Goal: Check status: Check status

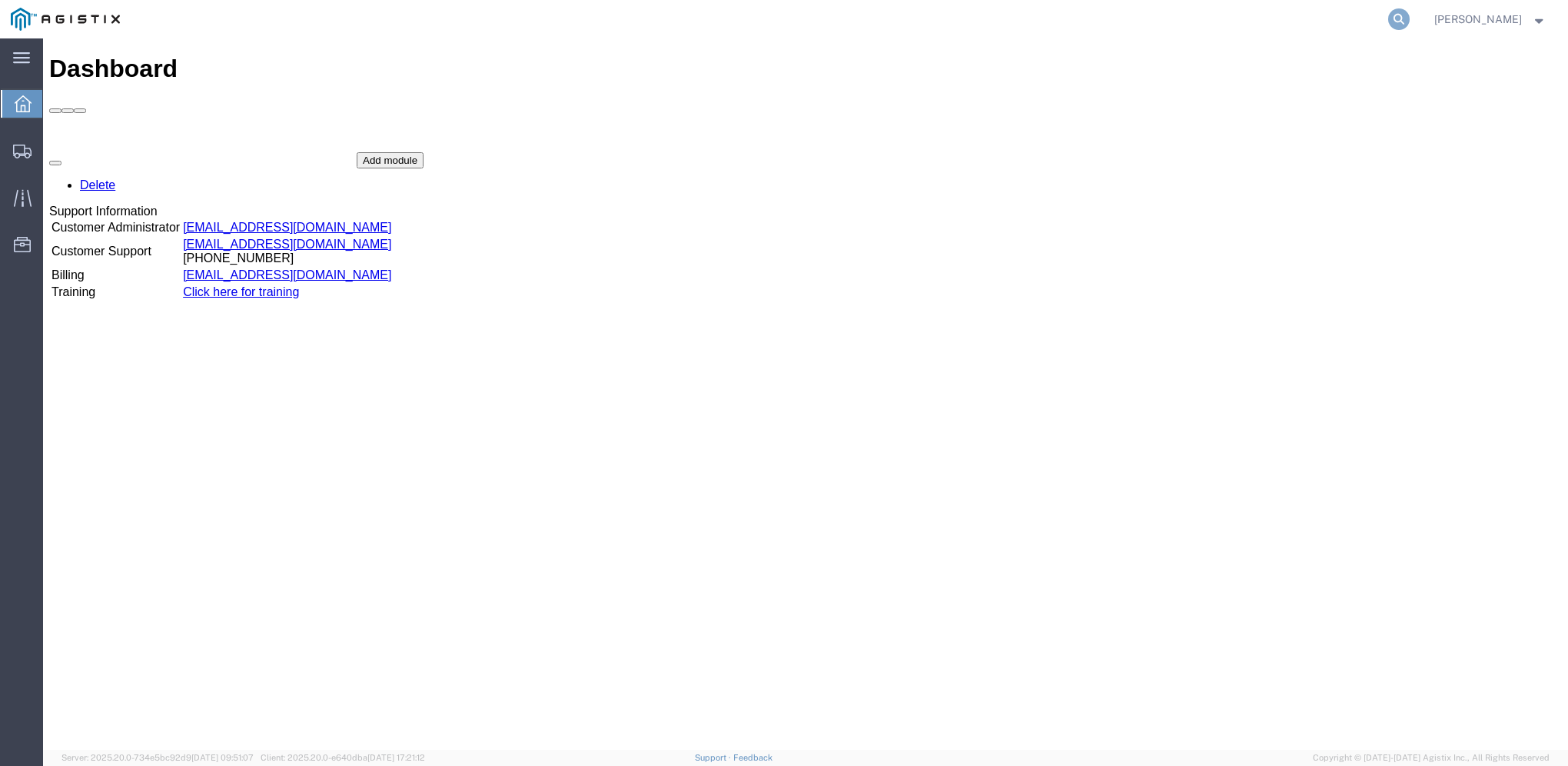
click at [1409, 16] on icon at bounding box center [1399, 20] width 22 height 22
click at [1218, 14] on input "search" at bounding box center [1153, 19] width 467 height 37
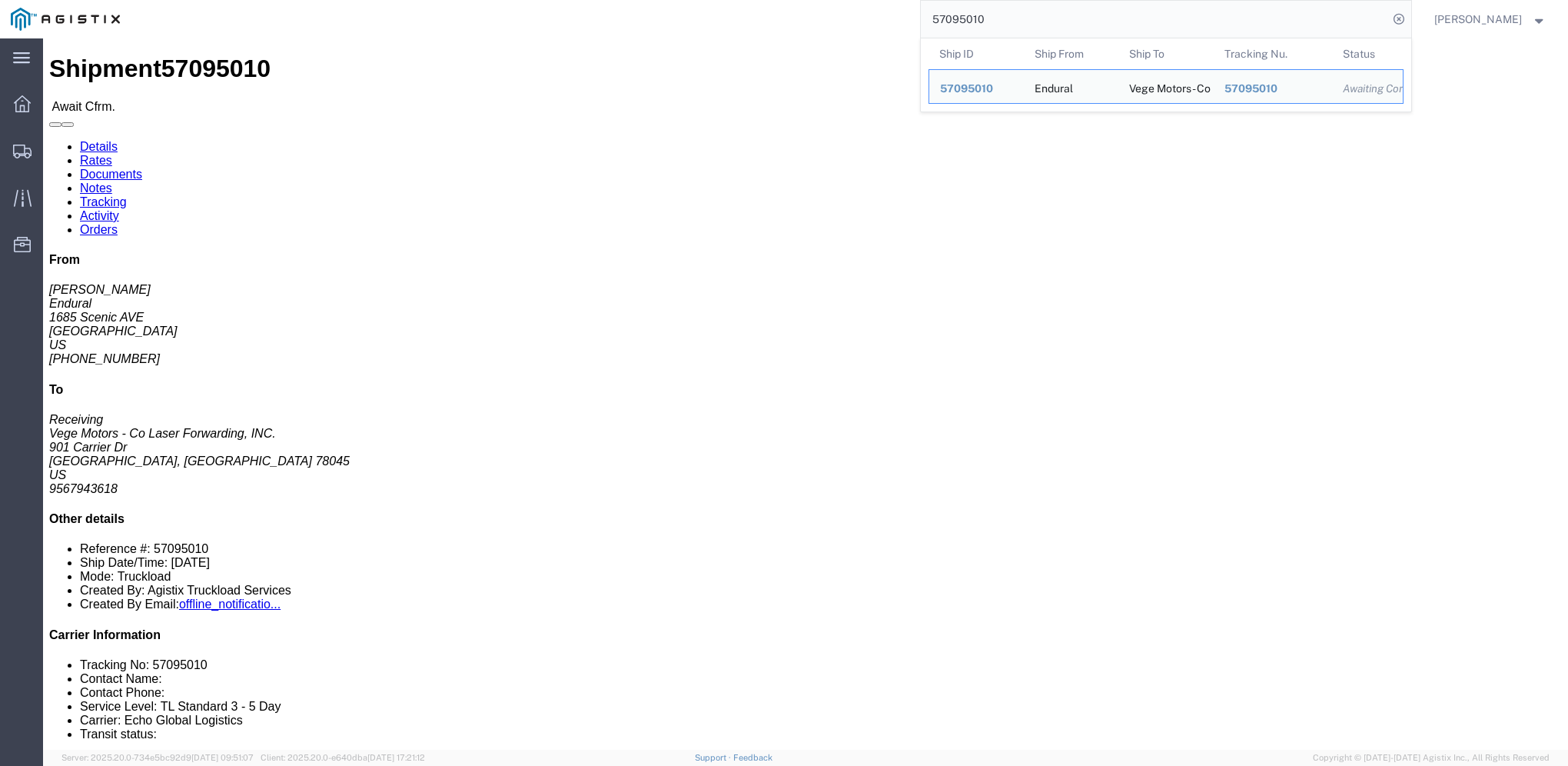
click link "Rates"
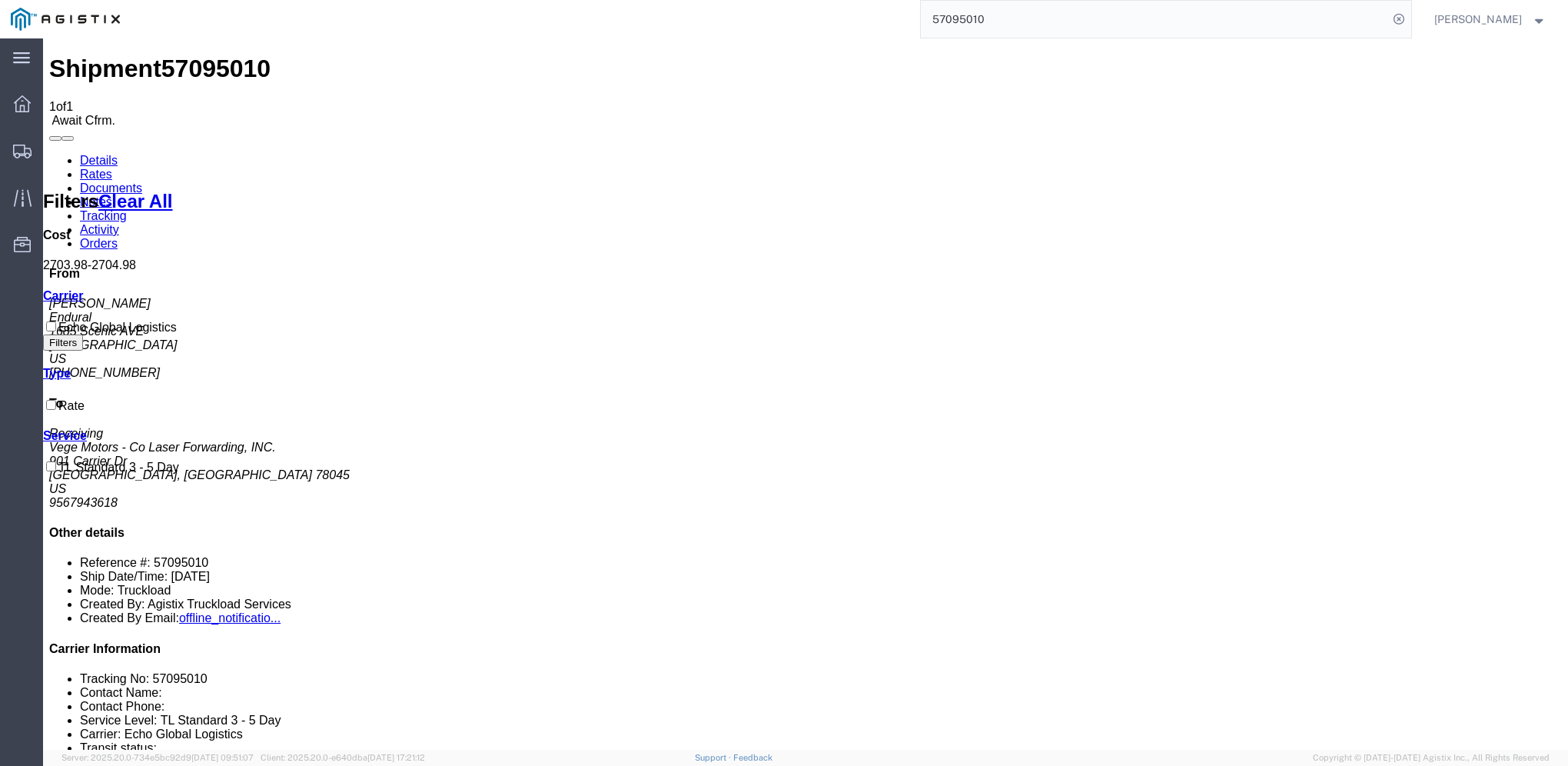
click at [95, 154] on link "Details" at bounding box center [99, 160] width 38 height 13
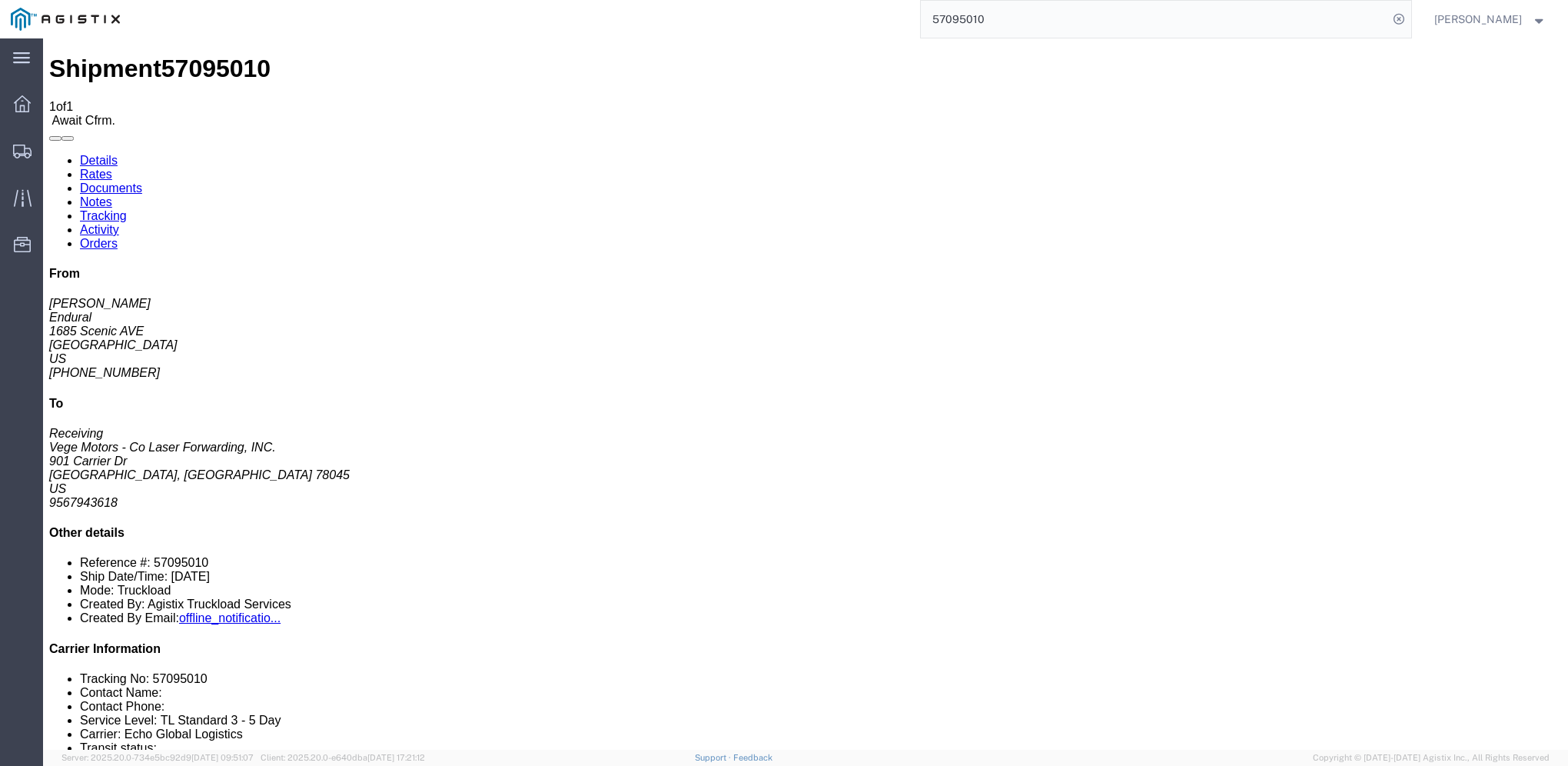
click link "Details"
click link "Rates"
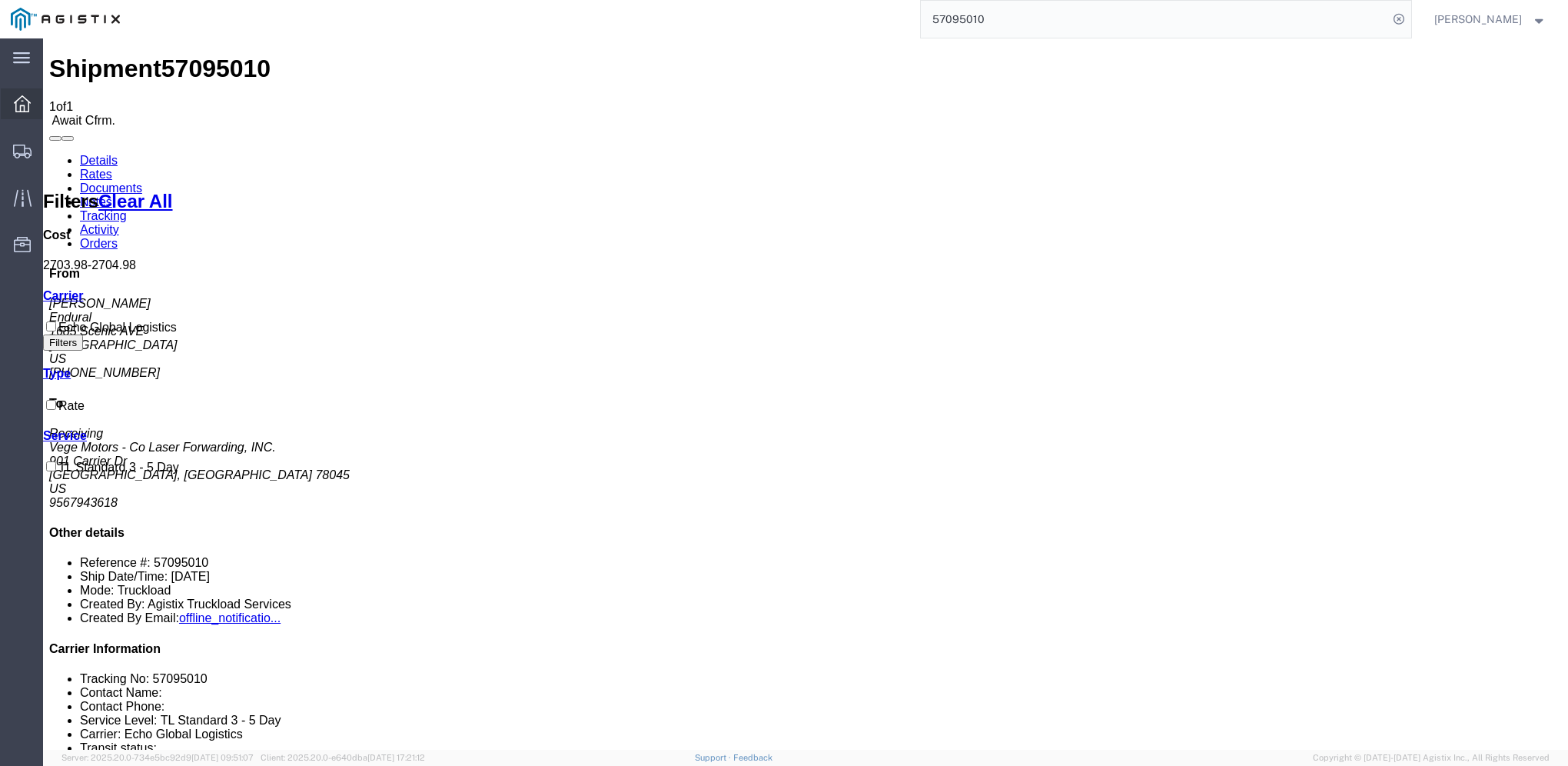
click at [22, 102] on icon at bounding box center [22, 103] width 17 height 17
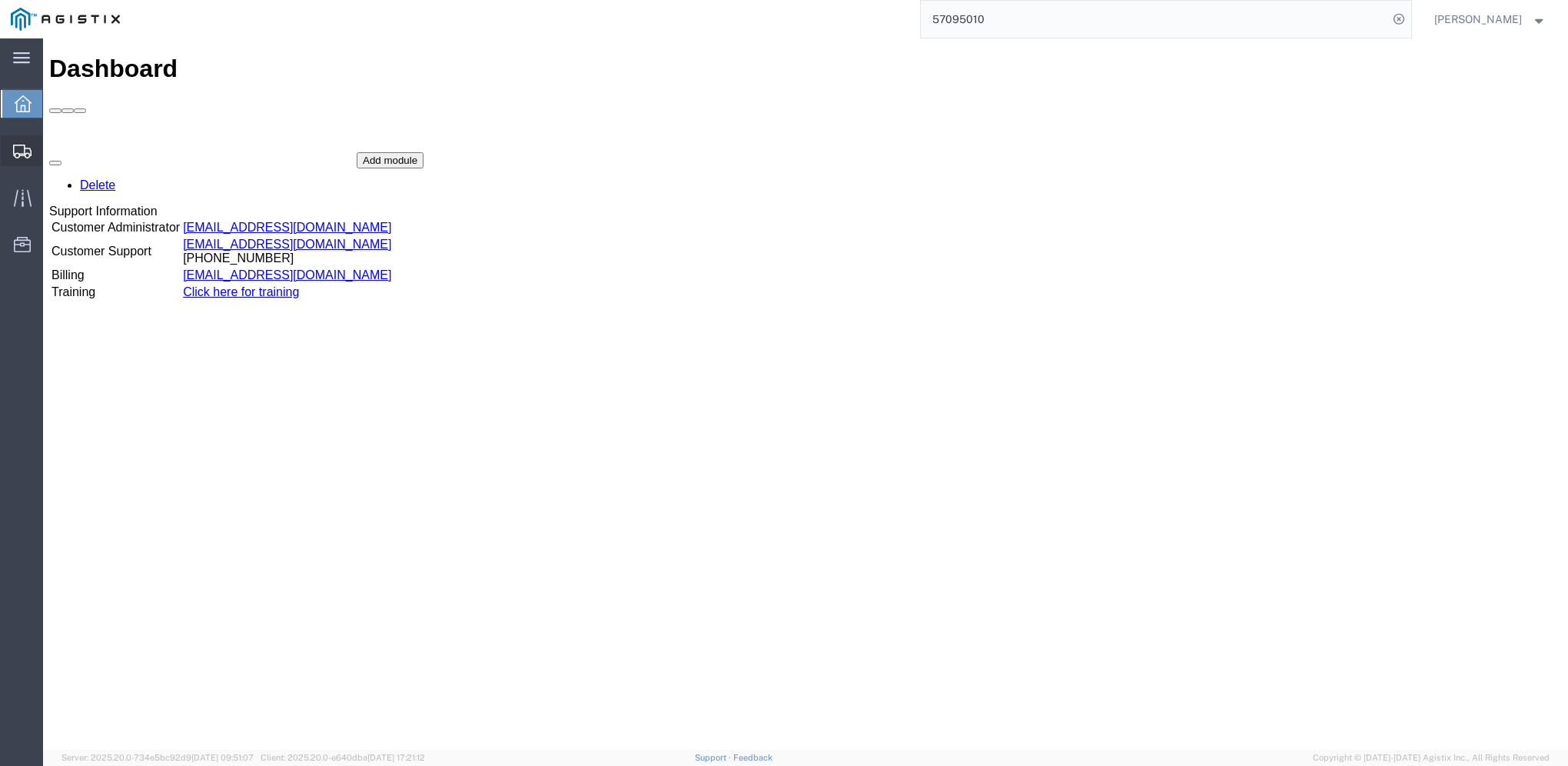
click at [28, 145] on icon at bounding box center [22, 152] width 19 height 14
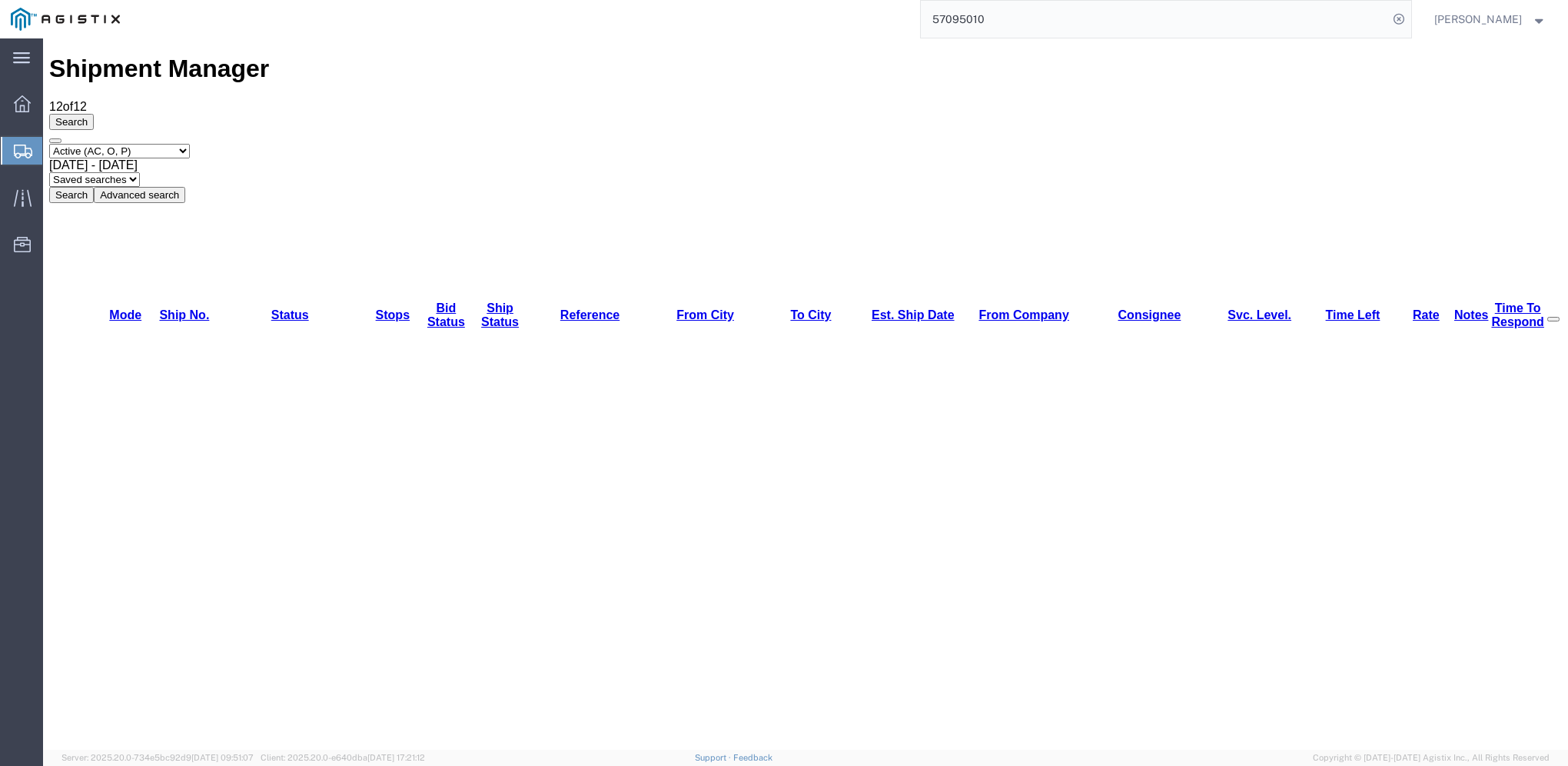
click at [22, 149] on icon at bounding box center [23, 152] width 19 height 14
click at [28, 153] on icon at bounding box center [23, 152] width 19 height 14
click at [26, 149] on icon at bounding box center [23, 152] width 19 height 14
click at [1054, 25] on input "57095010" at bounding box center [1153, 19] width 467 height 37
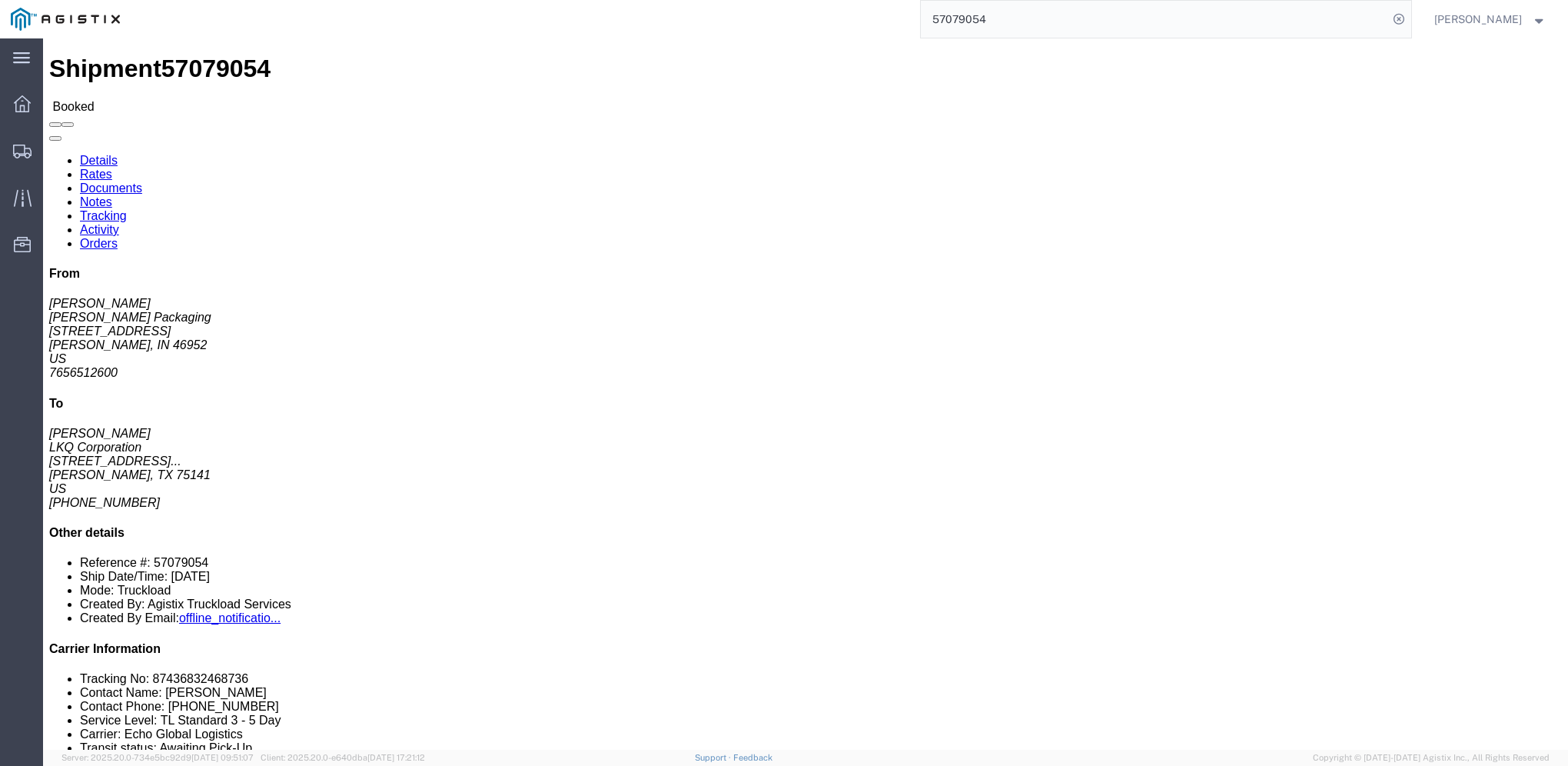
click div "Ship From [PERSON_NAME] Packaging ([PERSON_NAME]) [STREET_ADDRESS] 7656512600 […"
click at [21, 154] on icon at bounding box center [22, 152] width 19 height 14
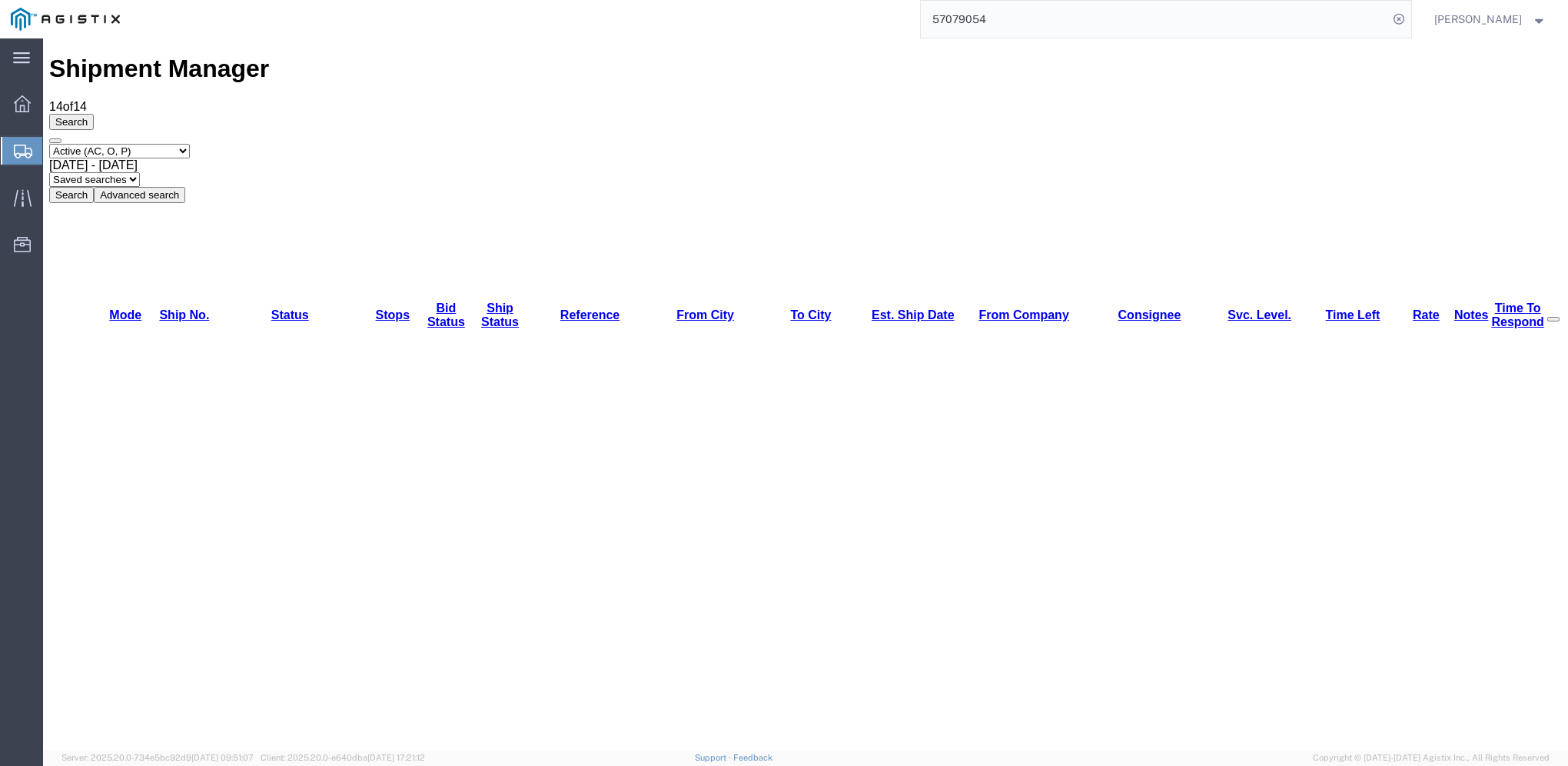
click at [23, 160] on div at bounding box center [22, 151] width 43 height 28
click at [1095, 19] on input "57079054" at bounding box center [1153, 19] width 467 height 37
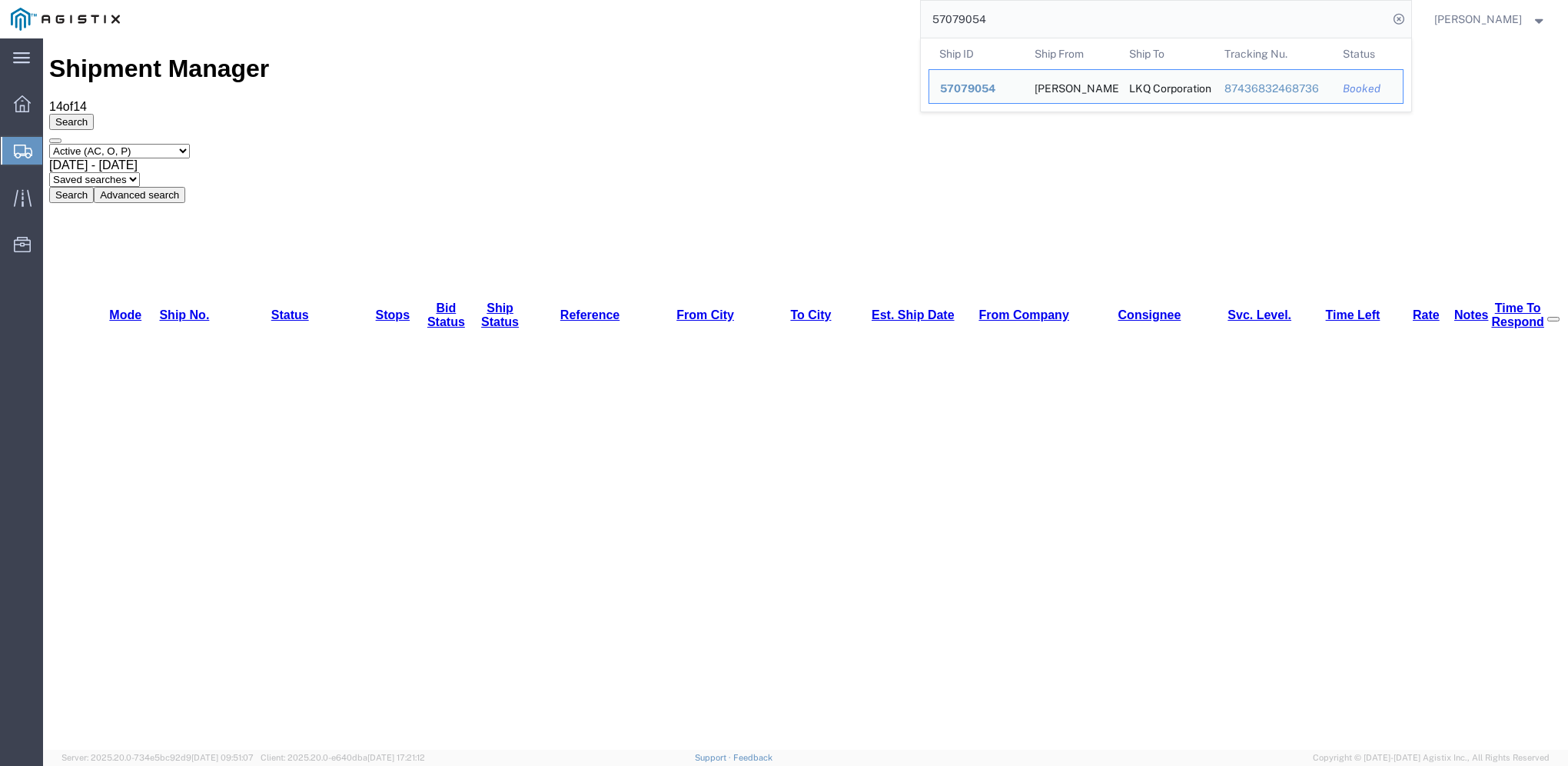
click at [1095, 19] on input "57079054" at bounding box center [1153, 19] width 467 height 37
paste input "5678"
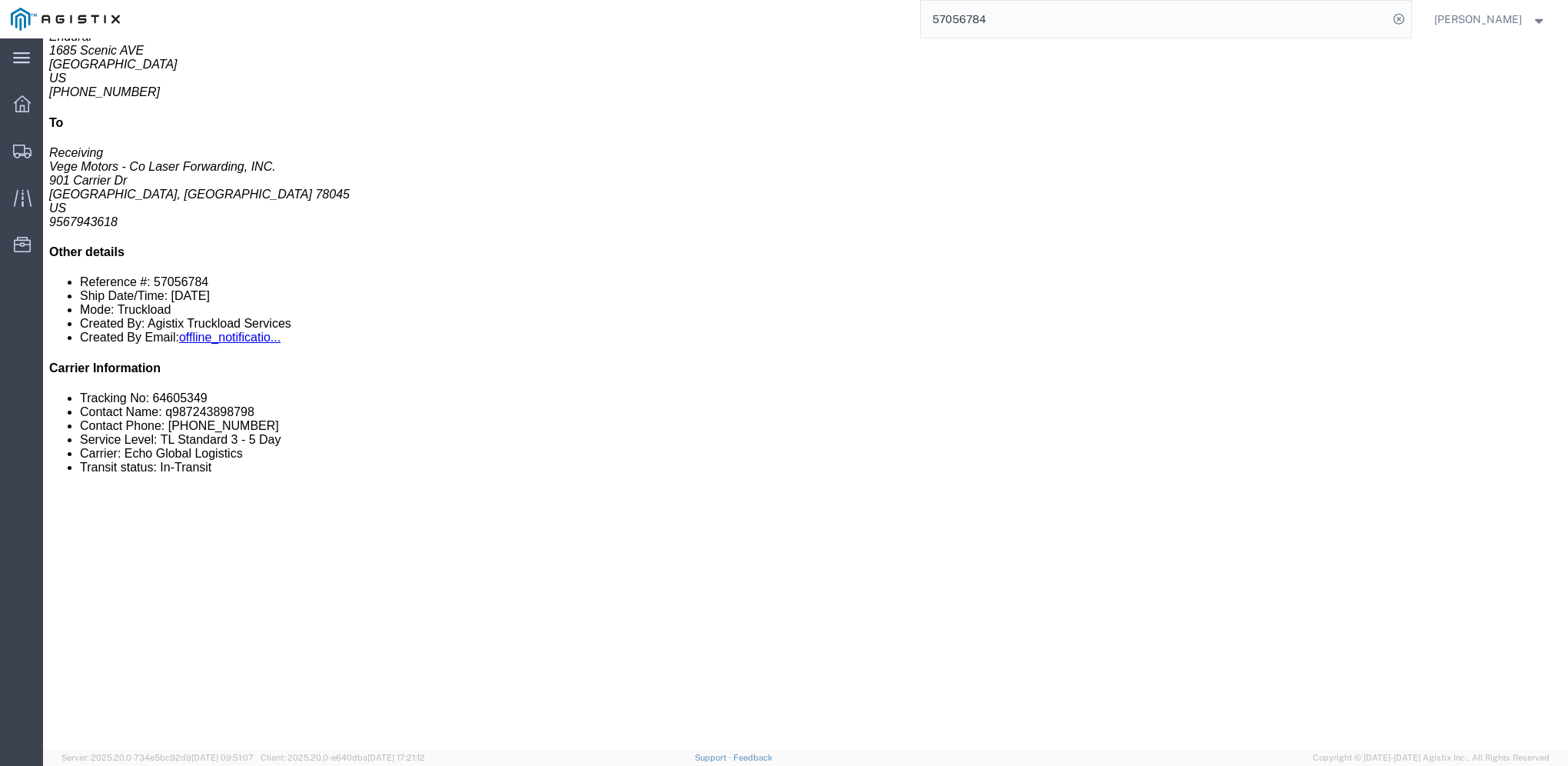
scroll to position [308, 0]
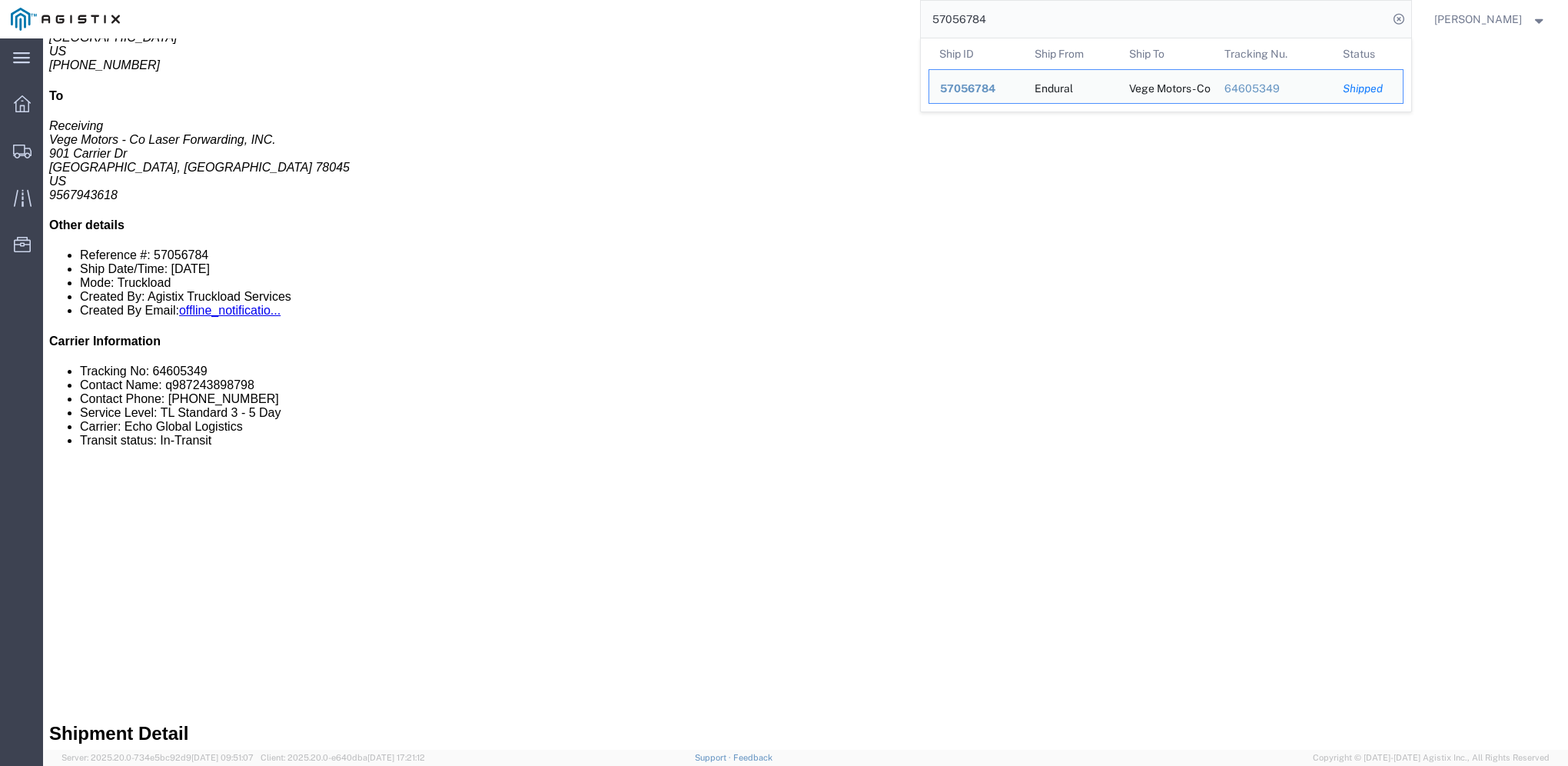
click div "21 Pallet(s) Standard (Not Stackable) Total weight: 16000.00 LBS ( dim ) Carton…"
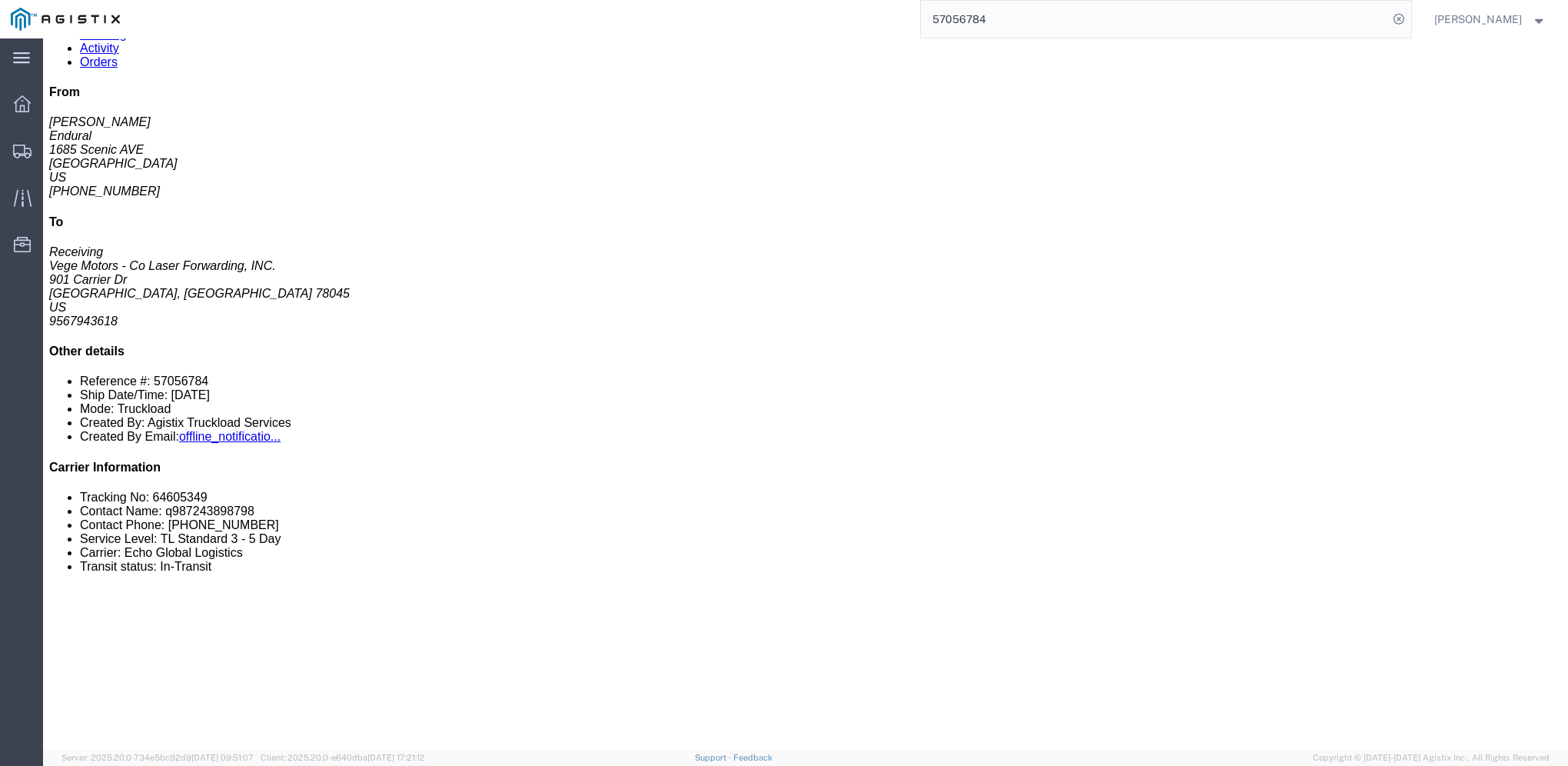
scroll to position [0, 0]
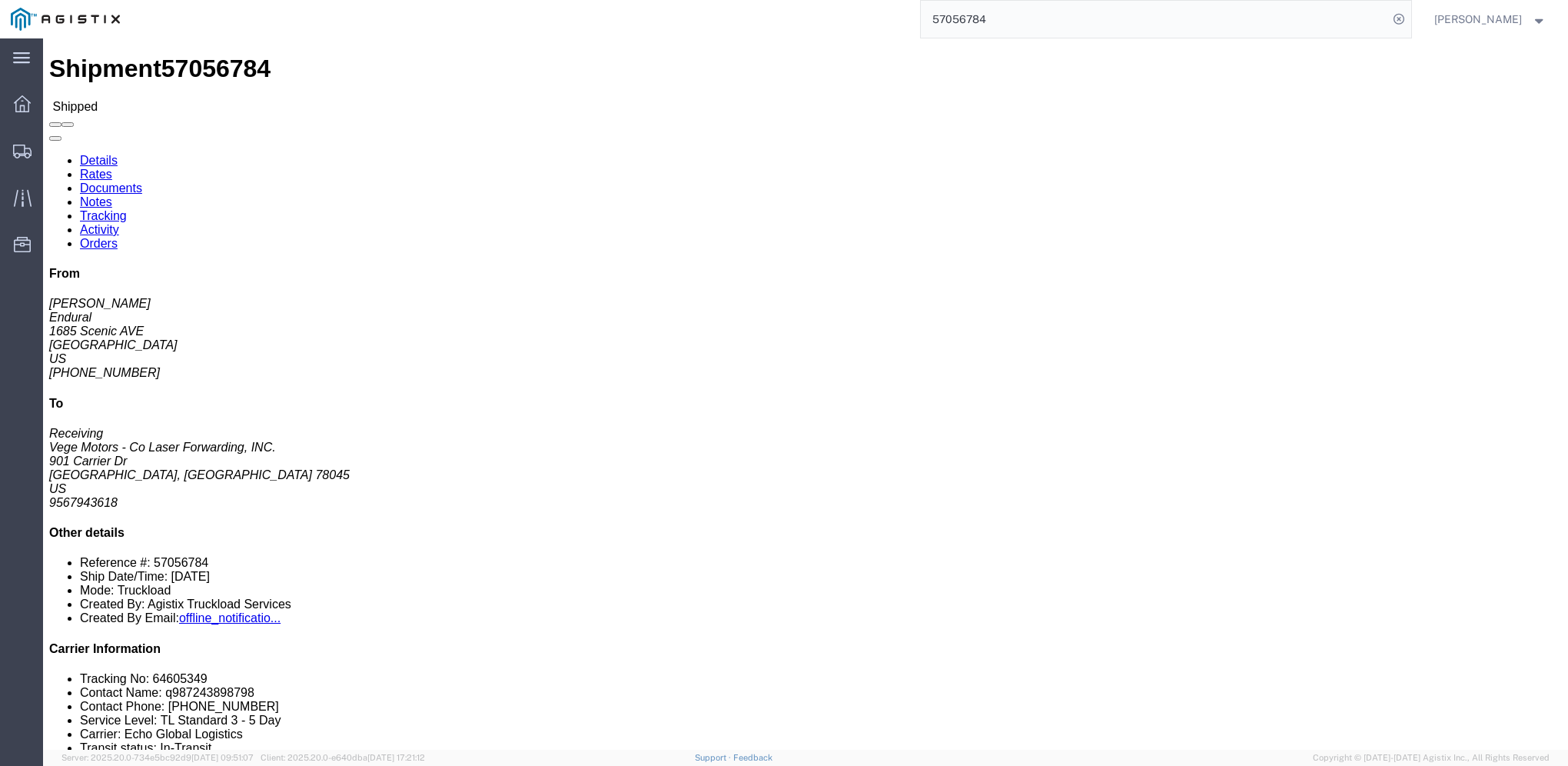
click at [1054, 26] on input "57056784" at bounding box center [1153, 19] width 467 height 37
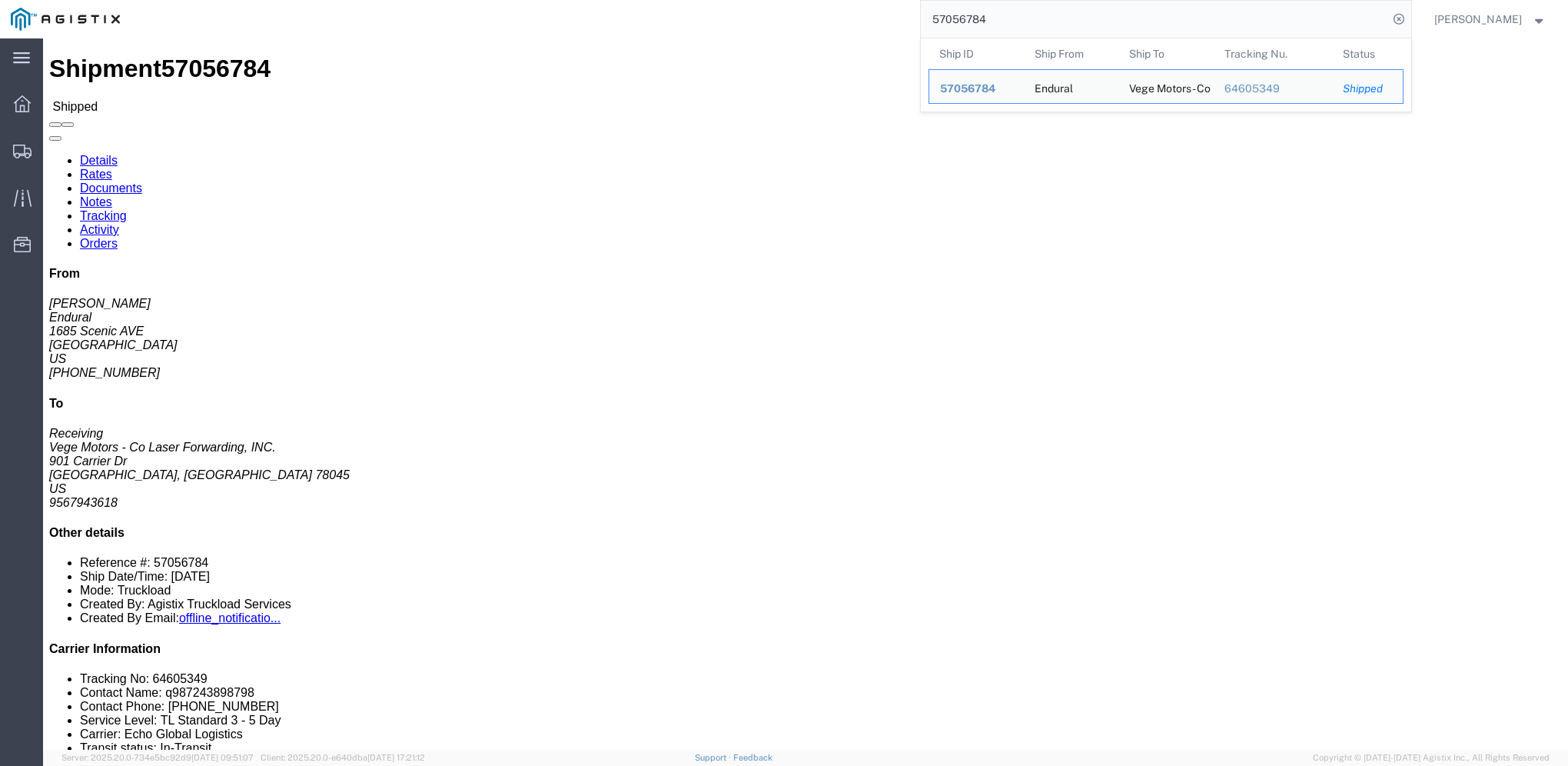
click at [1054, 26] on input "57056784" at bounding box center [1153, 19] width 467 height 37
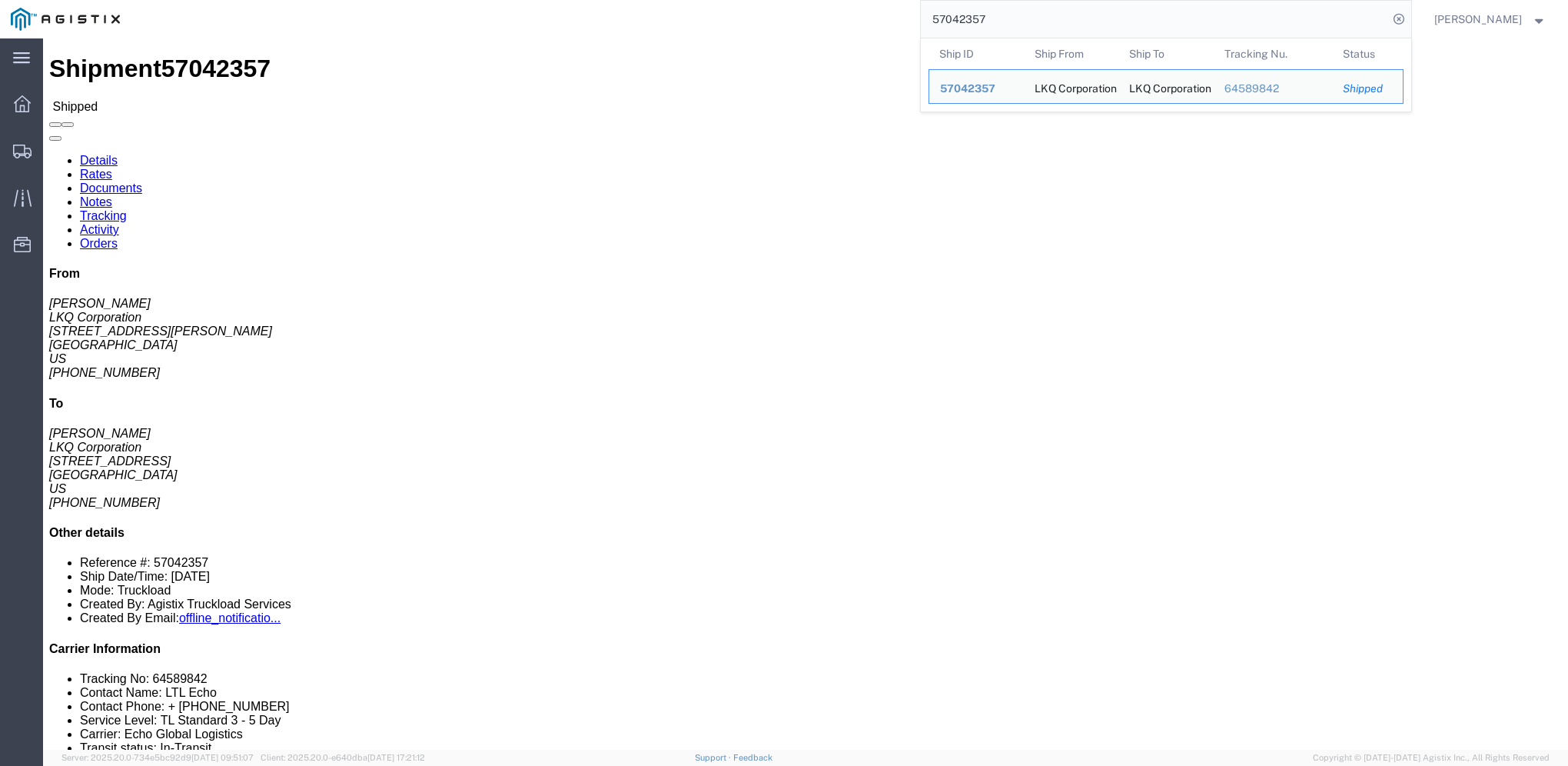
click at [1058, 26] on input "57042357" at bounding box center [1153, 19] width 467 height 37
paste input "64605349"
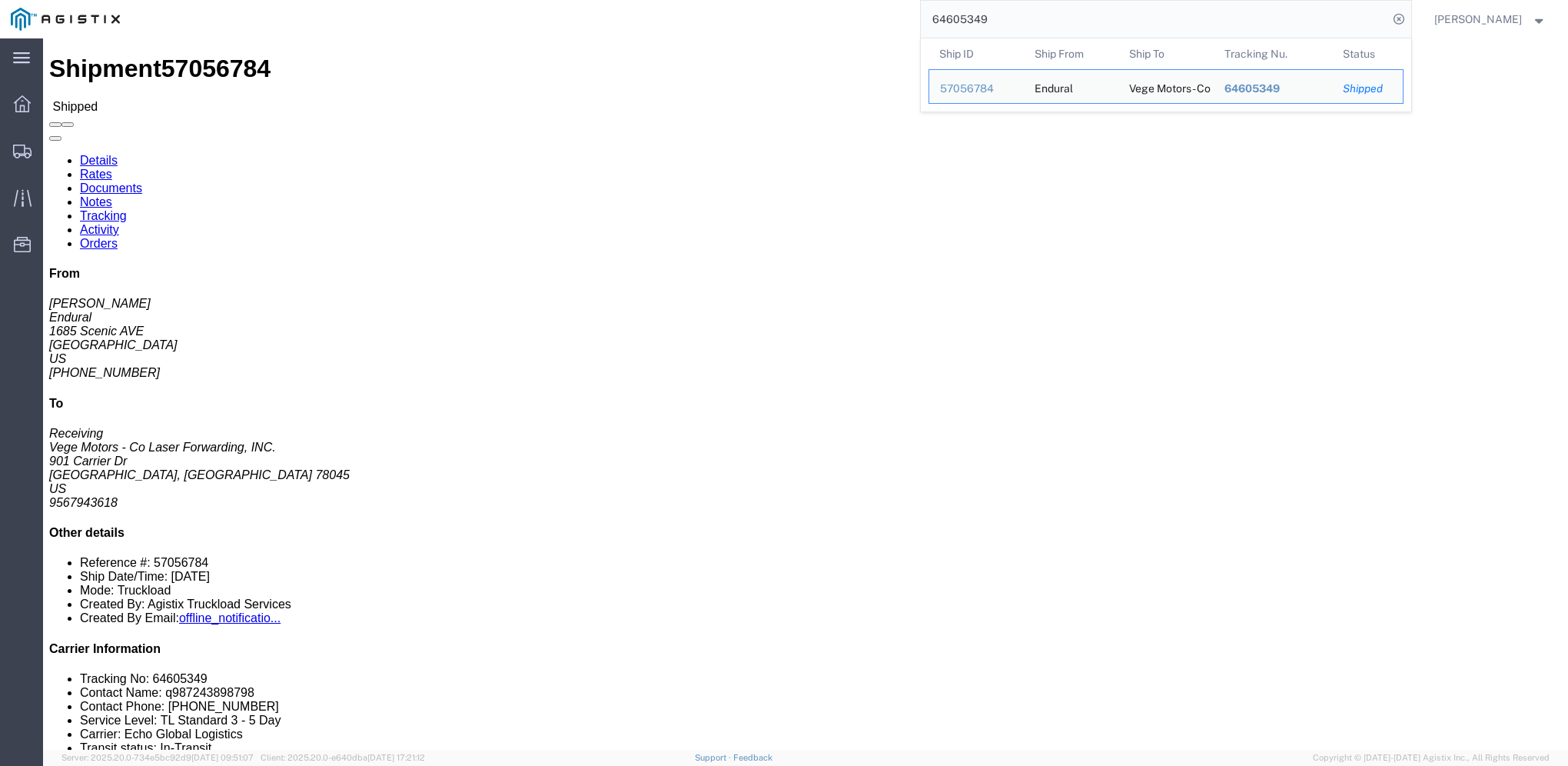
click p "Bill Of Lading: 57056784 Purchase Order: 1920269-5"
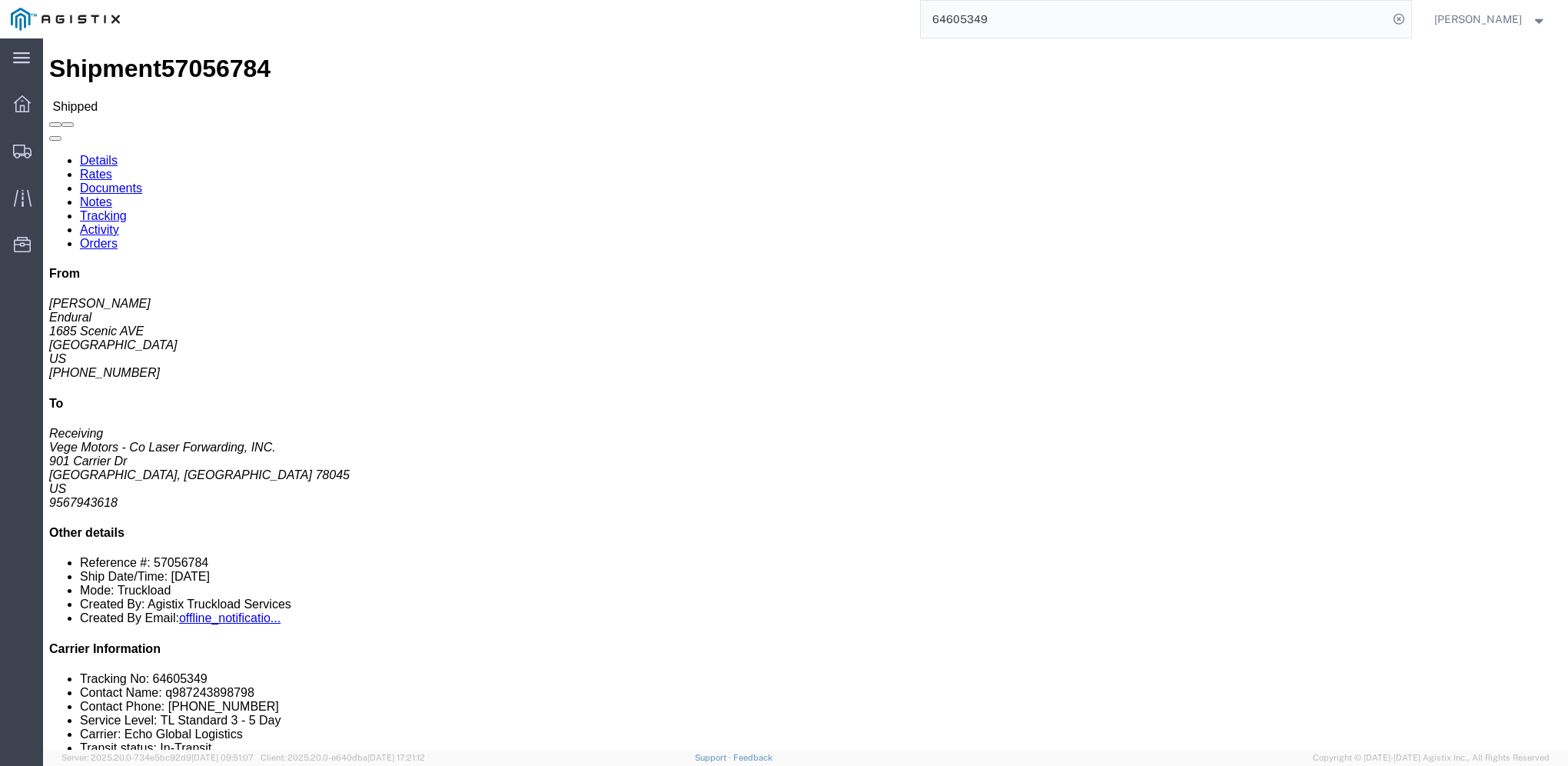
click p "Bill Of Lading: 57056784 Purchase Order: 1920269-5"
drag, startPoint x: 1027, startPoint y: 148, endPoint x: 1017, endPoint y: 149, distance: 10.0
click b "57056784"
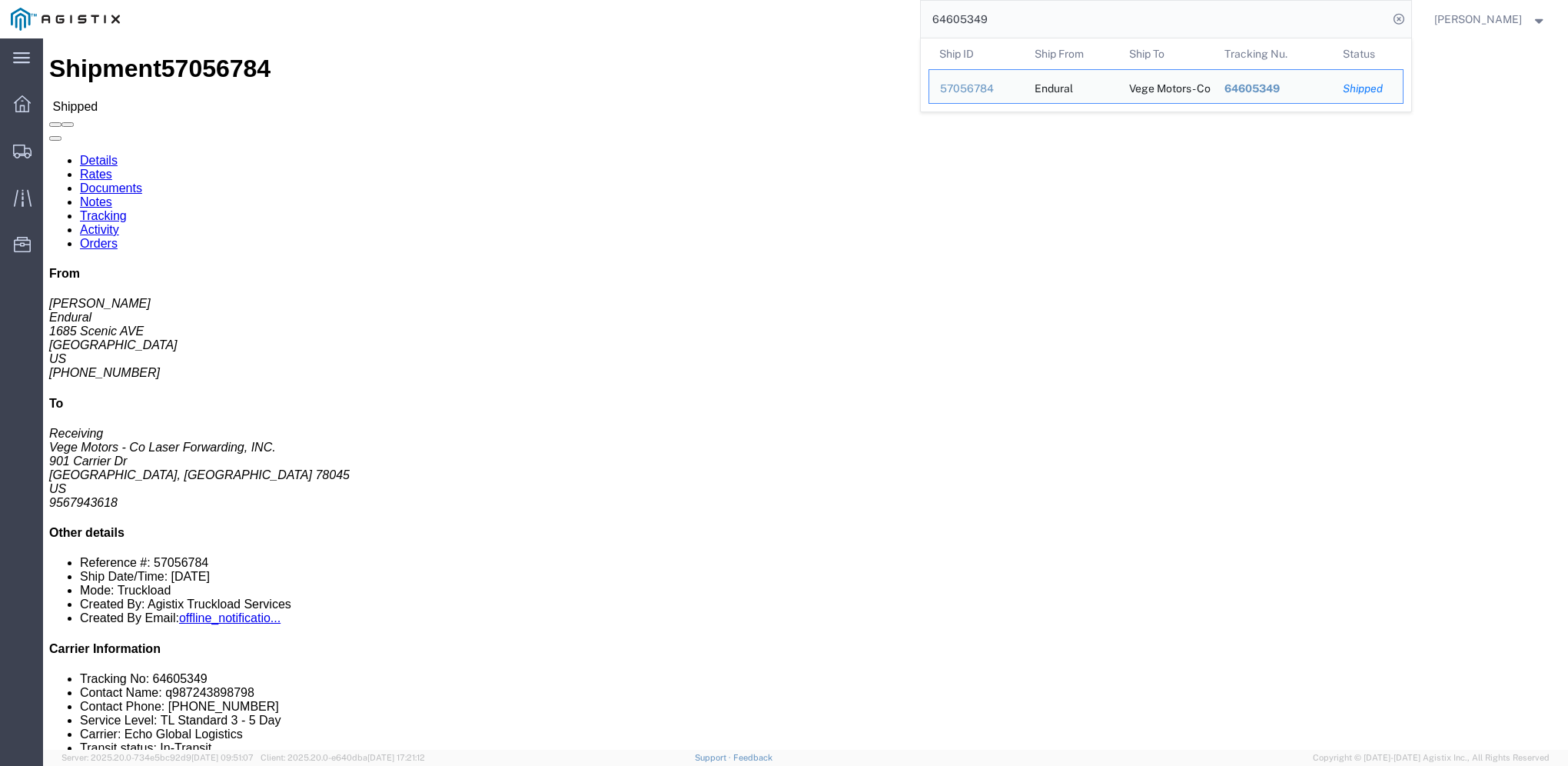
click at [1031, 32] on input "64605349" at bounding box center [1153, 19] width 467 height 37
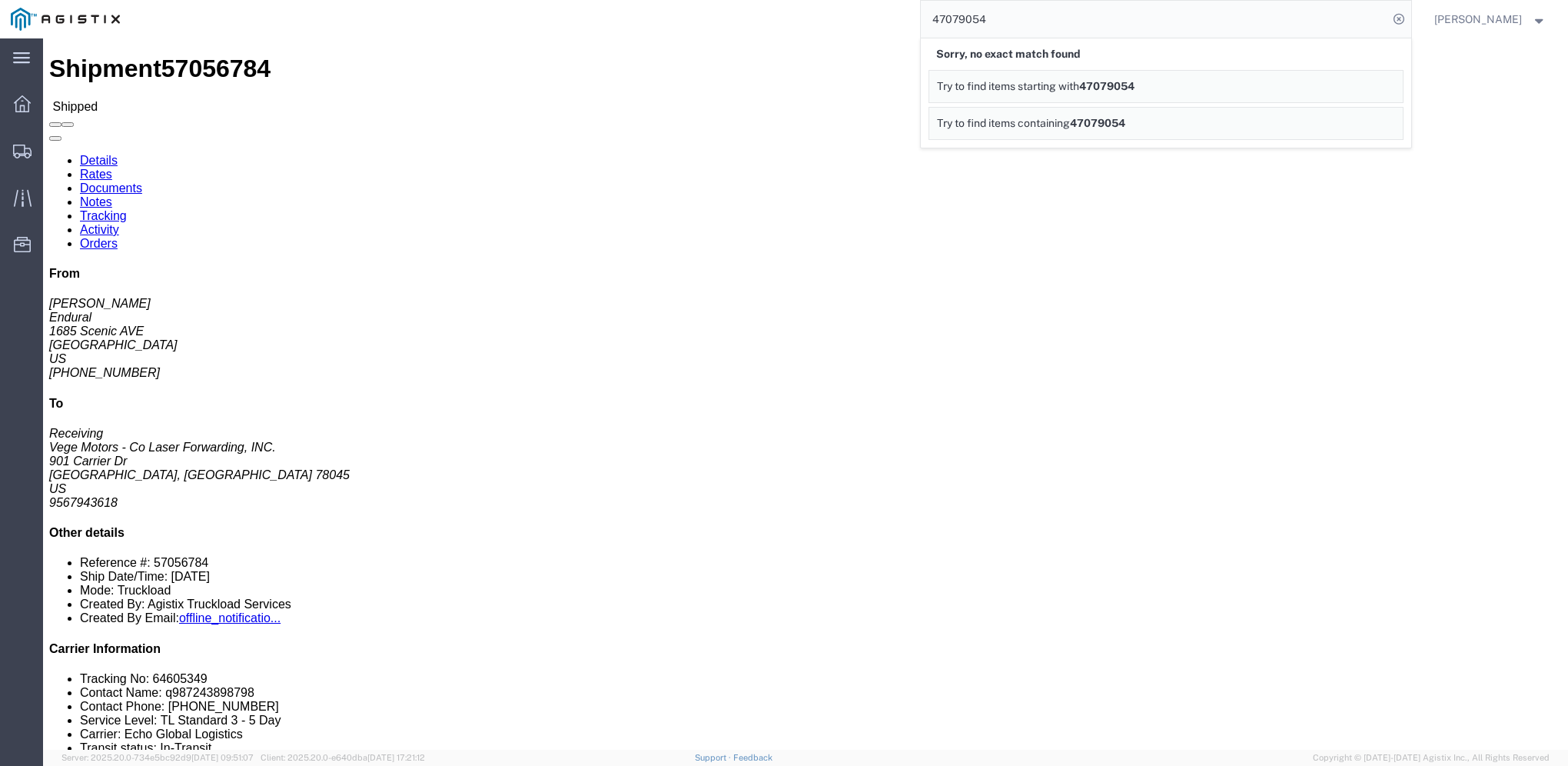
click at [956, 15] on input "47079054" at bounding box center [1153, 19] width 467 height 37
type input "57079054"
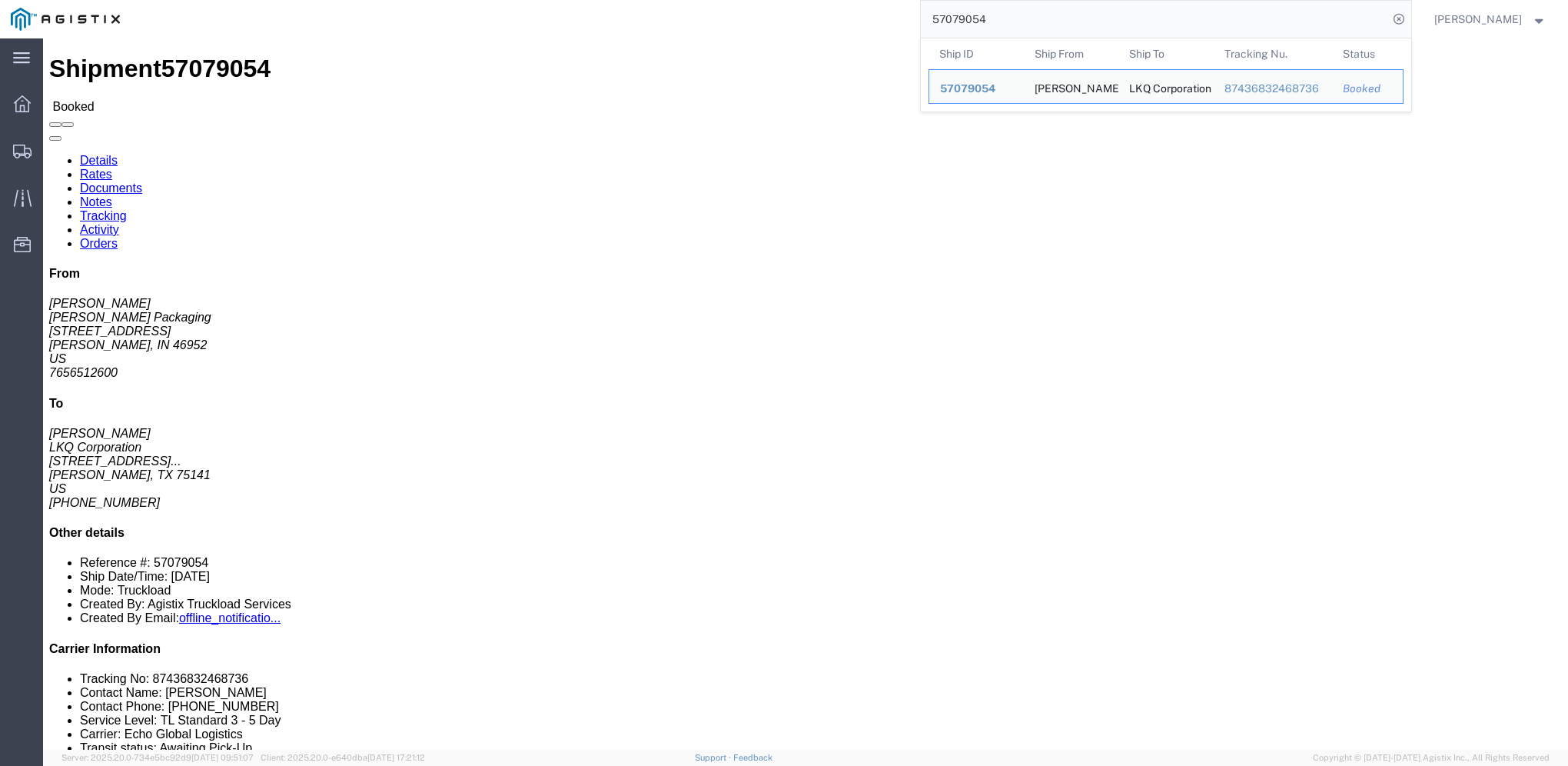
click at [807, 32] on div "57079054 Ship ID Ship From Ship To Tracking Nu. Status Ship ID 57079054 Ship Fr…" at bounding box center [771, 19] width 1280 height 39
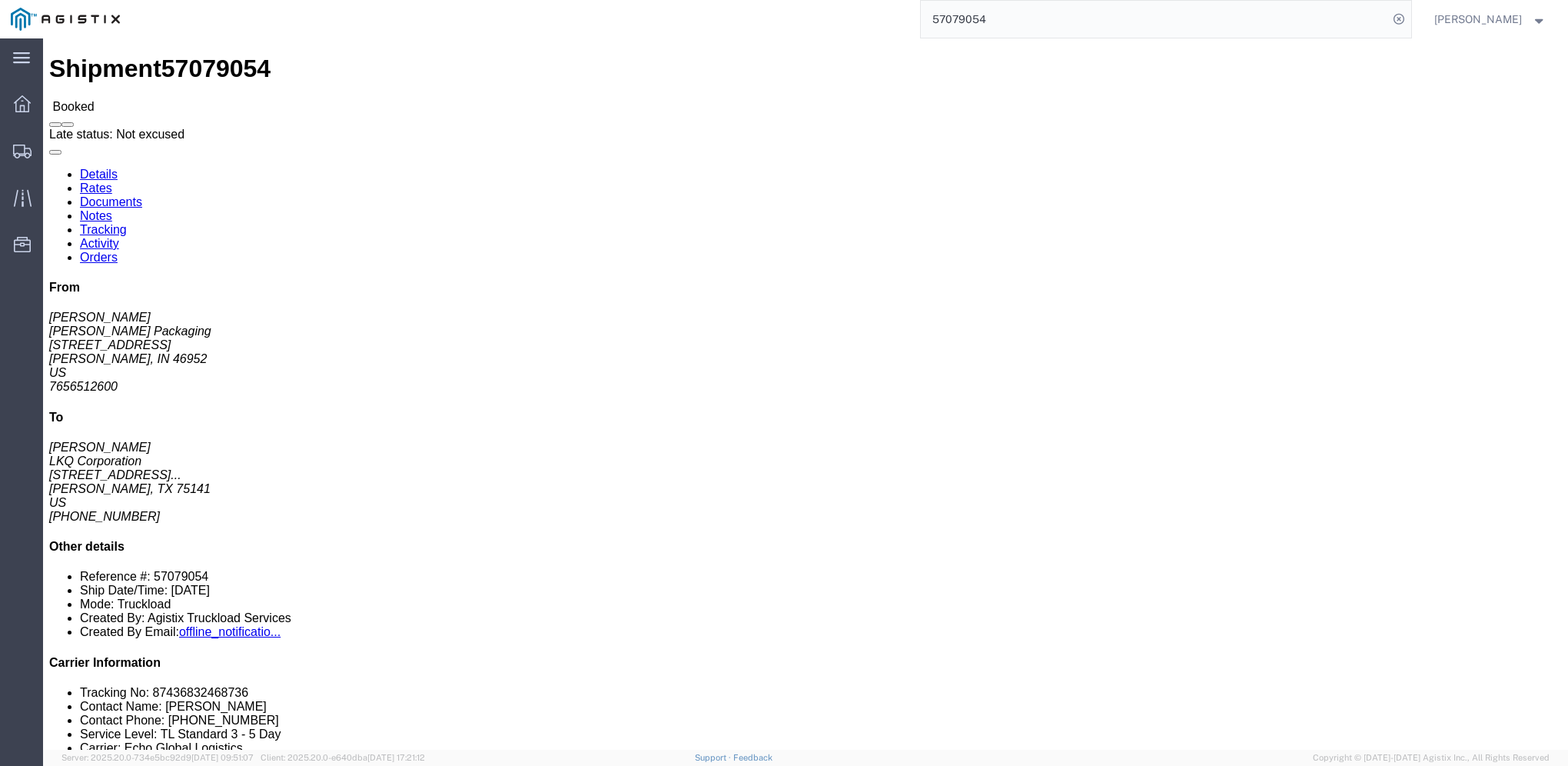
click span
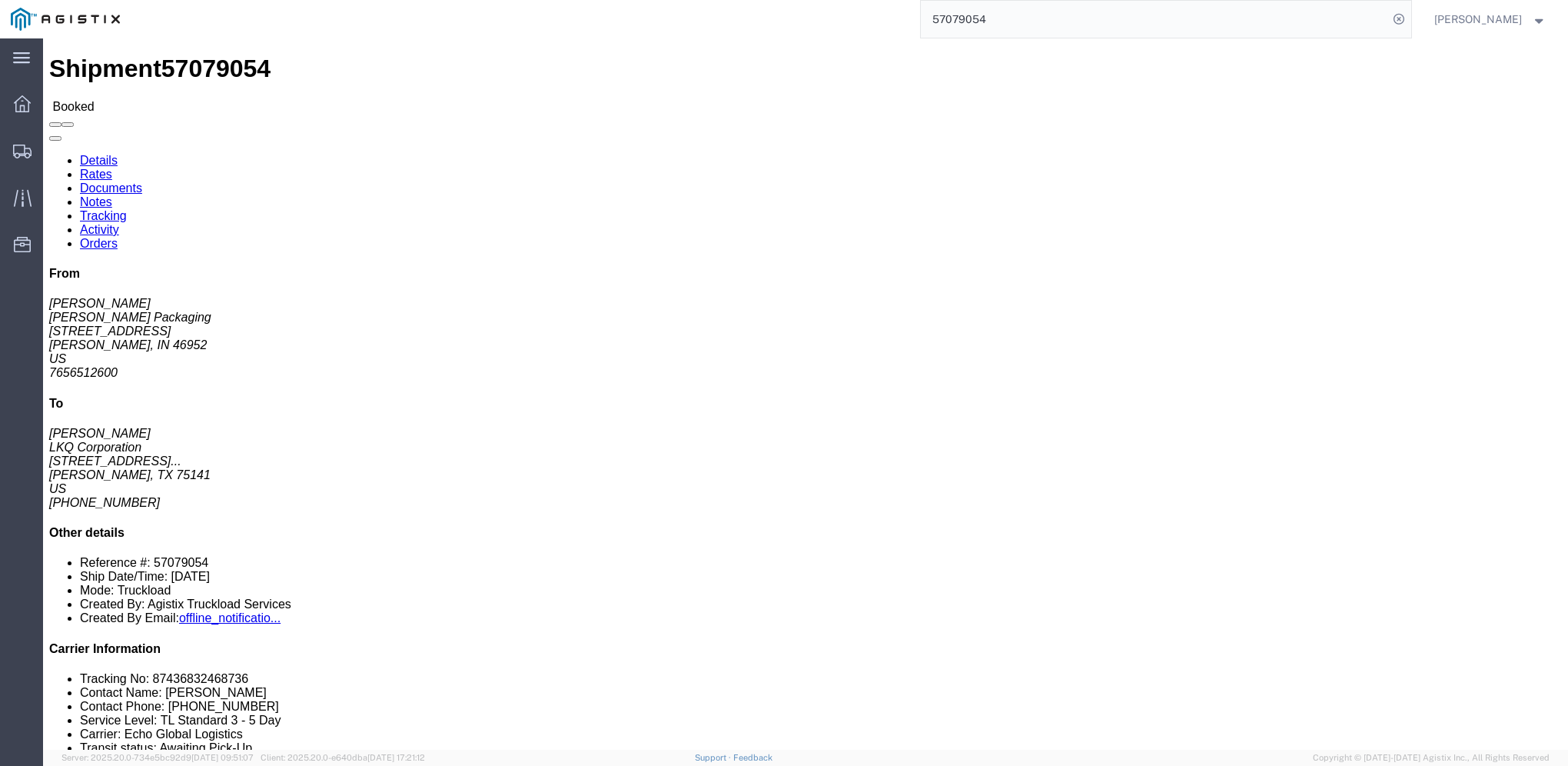
click link "Notes"
click div
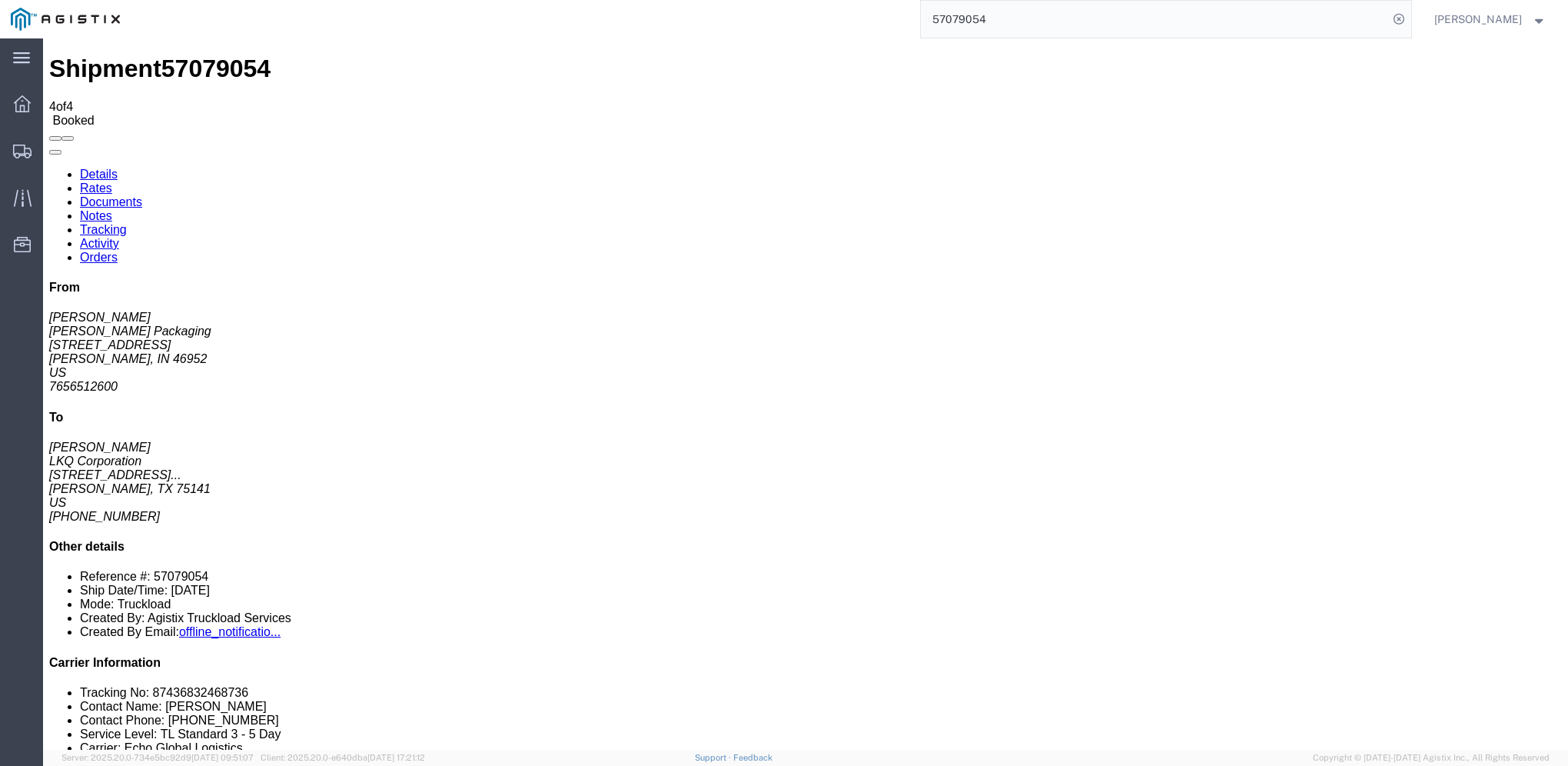
click at [127, 223] on link "Tracking" at bounding box center [103, 229] width 47 height 13
click at [104, 168] on link "Details" at bounding box center [99, 174] width 38 height 13
